Goal: Task Accomplishment & Management: Manage account settings

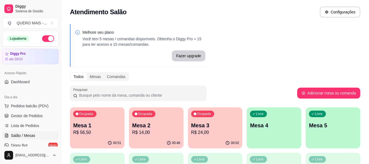
click at [142, 126] on p "Mesa 2" at bounding box center [156, 125] width 48 height 8
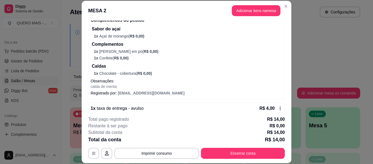
scroll to position [85, 0]
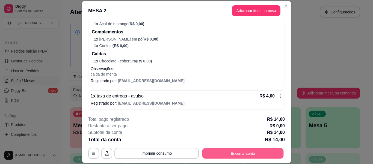
click at [223, 150] on button "Encerrar conta" at bounding box center [242, 153] width 81 height 11
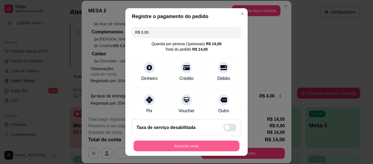
click at [164, 148] on button "Encerrar conta" at bounding box center [187, 145] width 106 height 11
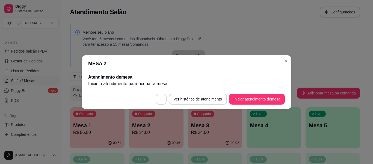
scroll to position [0, 0]
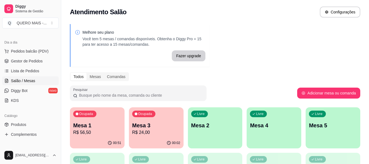
click at [105, 130] on p "R$ 56,50" at bounding box center [97, 132] width 48 height 7
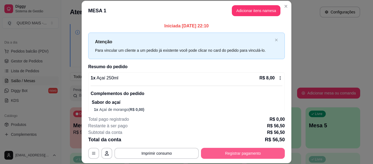
click at [254, 152] on button "Registrar pagamento" at bounding box center [243, 152] width 84 height 11
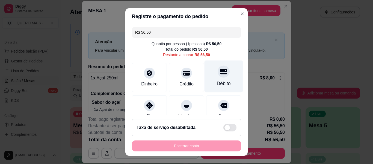
click at [209, 75] on div "Débito" at bounding box center [224, 76] width 38 height 32
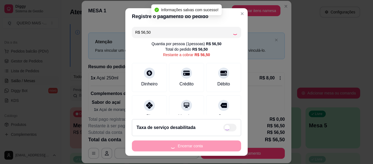
type input "R$ 0,00"
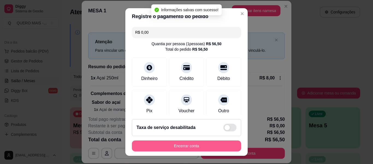
click at [188, 146] on button "Encerrar conta" at bounding box center [186, 145] width 109 height 11
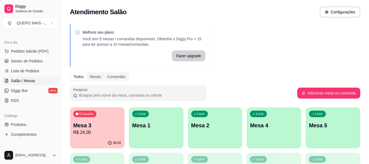
click at [97, 134] on p "R$ 24,00" at bounding box center [97, 132] width 48 height 7
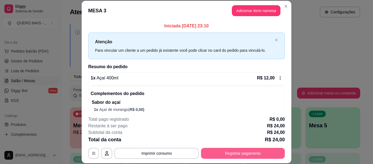
click at [225, 150] on button "Registrar pagamento" at bounding box center [243, 152] width 84 height 11
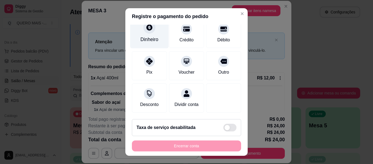
scroll to position [51, 0]
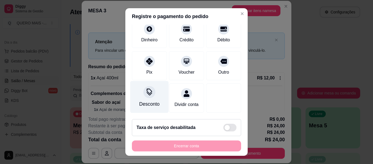
click at [146, 88] on icon at bounding box center [149, 91] width 7 height 7
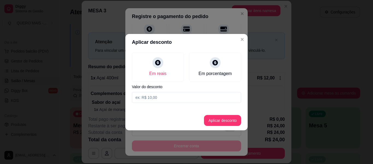
click at [150, 97] on input at bounding box center [186, 97] width 109 height 11
type input "2,50"
click at [229, 121] on button "Aplicar desconto" at bounding box center [222, 120] width 37 height 11
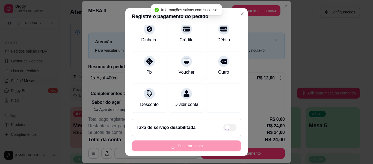
scroll to position [56, 0]
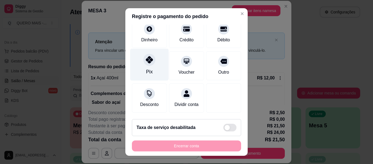
click at [148, 60] on div "Pix" at bounding box center [149, 65] width 38 height 32
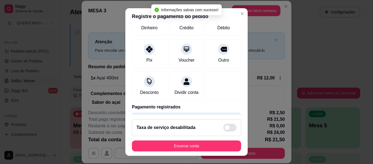
type input "R$ 0,00"
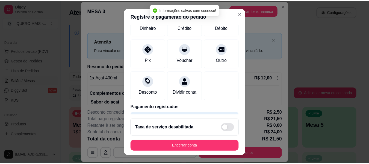
scroll to position [51, 0]
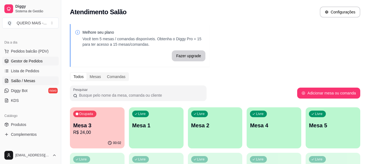
click at [25, 60] on span "Gestor de Pedidos" at bounding box center [27, 60] width 32 height 5
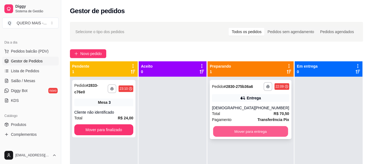
click at [235, 137] on button "Mover para entrega" at bounding box center [250, 131] width 75 height 11
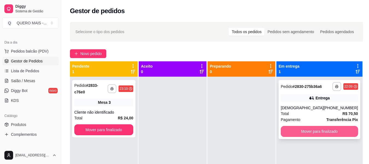
click at [299, 137] on button "Mover para finalizado" at bounding box center [319, 131] width 77 height 11
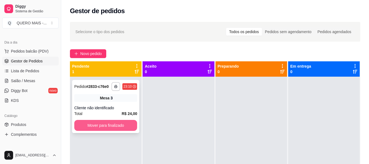
click at [120, 124] on button "Mover para finalizado" at bounding box center [105, 125] width 63 height 11
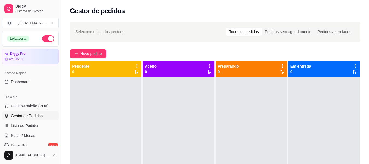
click at [46, 38] on button "button" at bounding box center [48, 38] width 12 height 7
